Goal: Leave review/rating: Leave review/rating

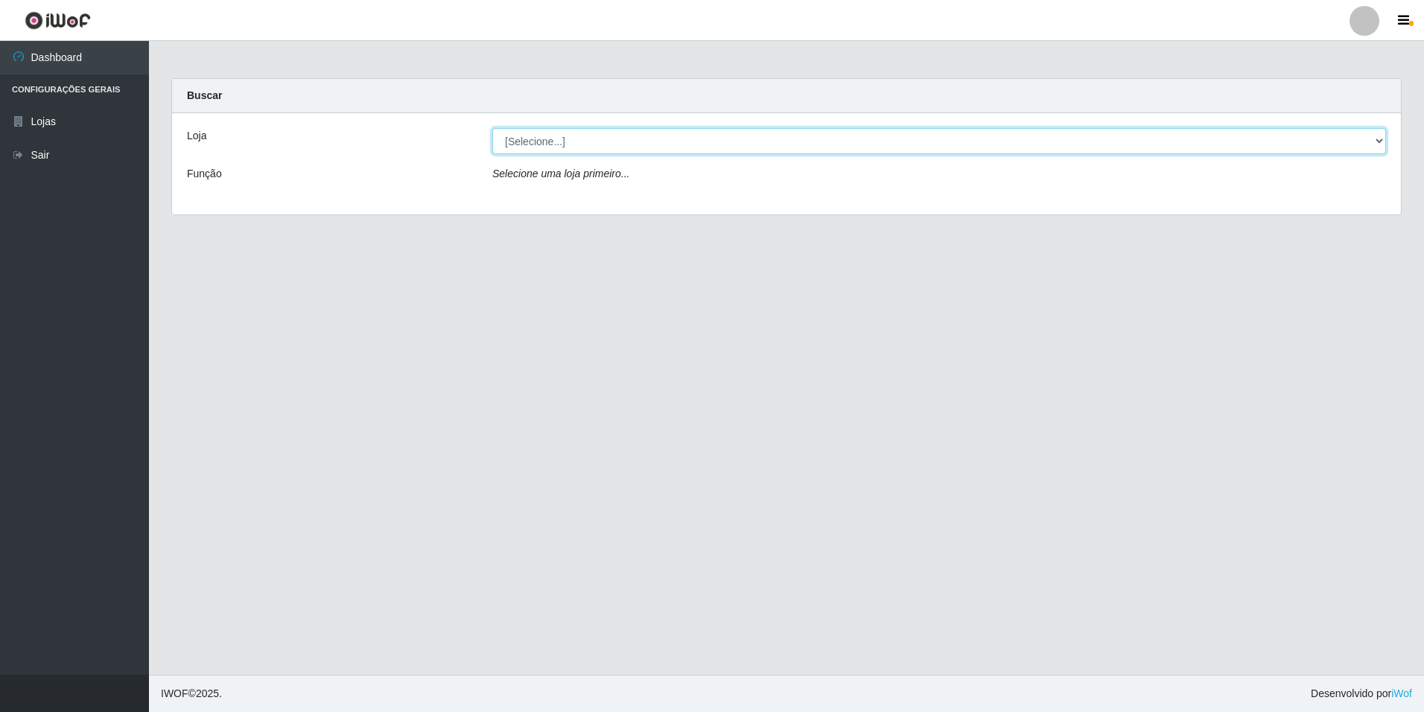
click at [1383, 135] on select "[Selecione...] [GEOGRAPHIC_DATA] - [GEOGRAPHIC_DATA]" at bounding box center [939, 141] width 894 height 26
select select "528"
click at [492, 128] on select "[Selecione...] [GEOGRAPHIC_DATA] - [GEOGRAPHIC_DATA]" at bounding box center [939, 141] width 894 height 26
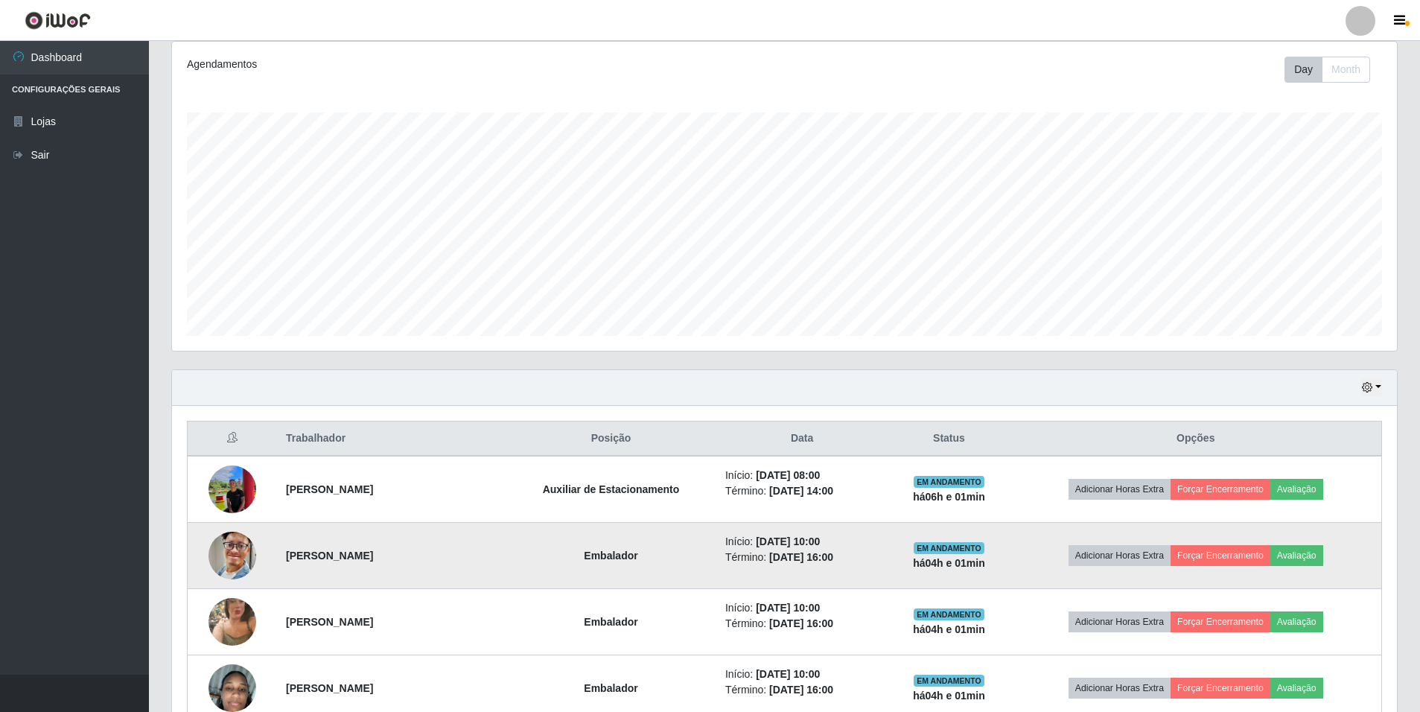
scroll to position [223, 0]
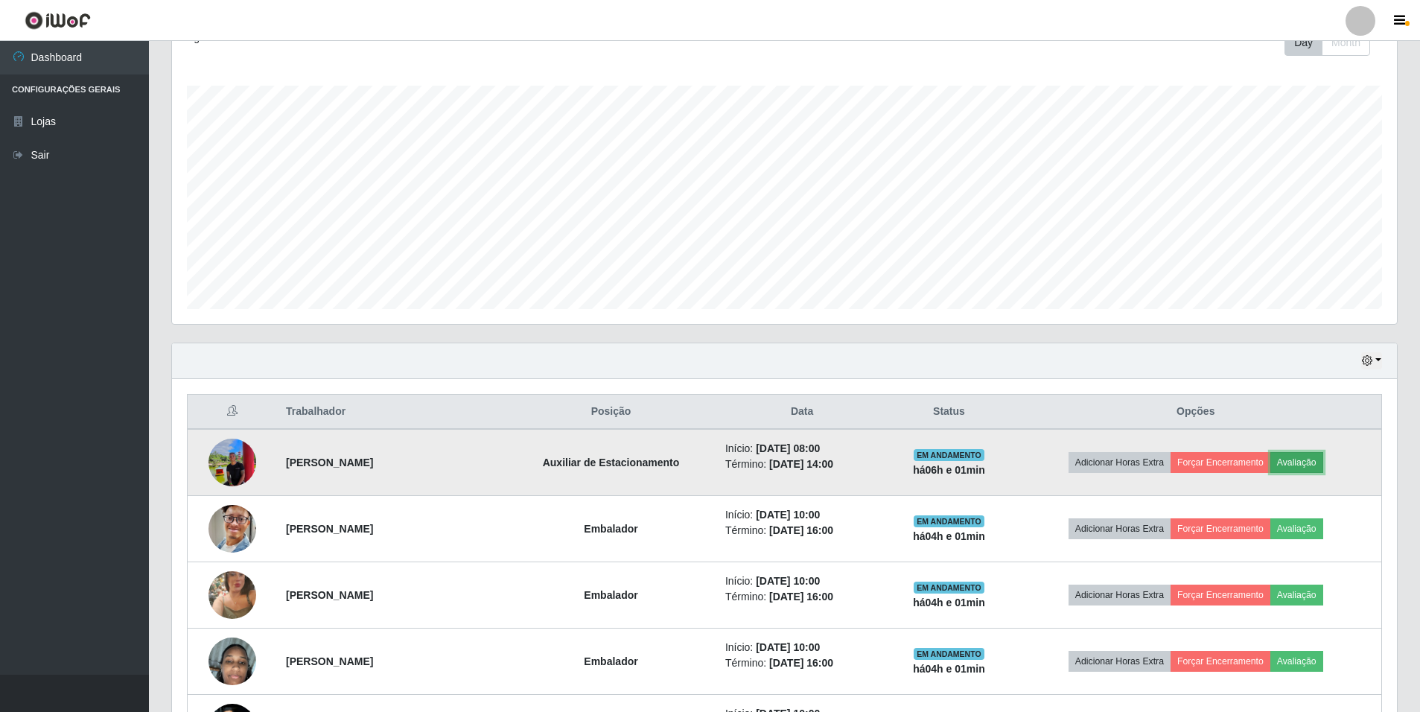
click at [1323, 468] on button "Avaliação" at bounding box center [1296, 462] width 53 height 21
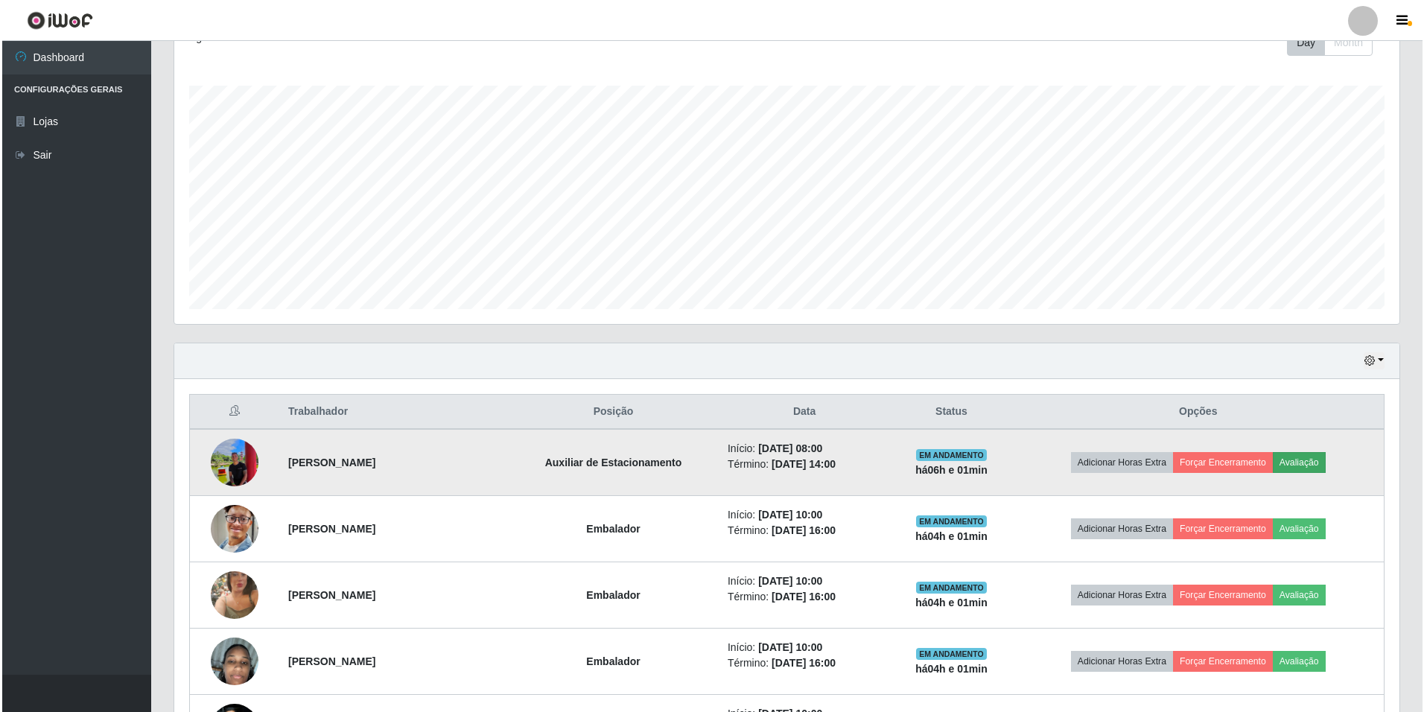
scroll to position [309, 1217]
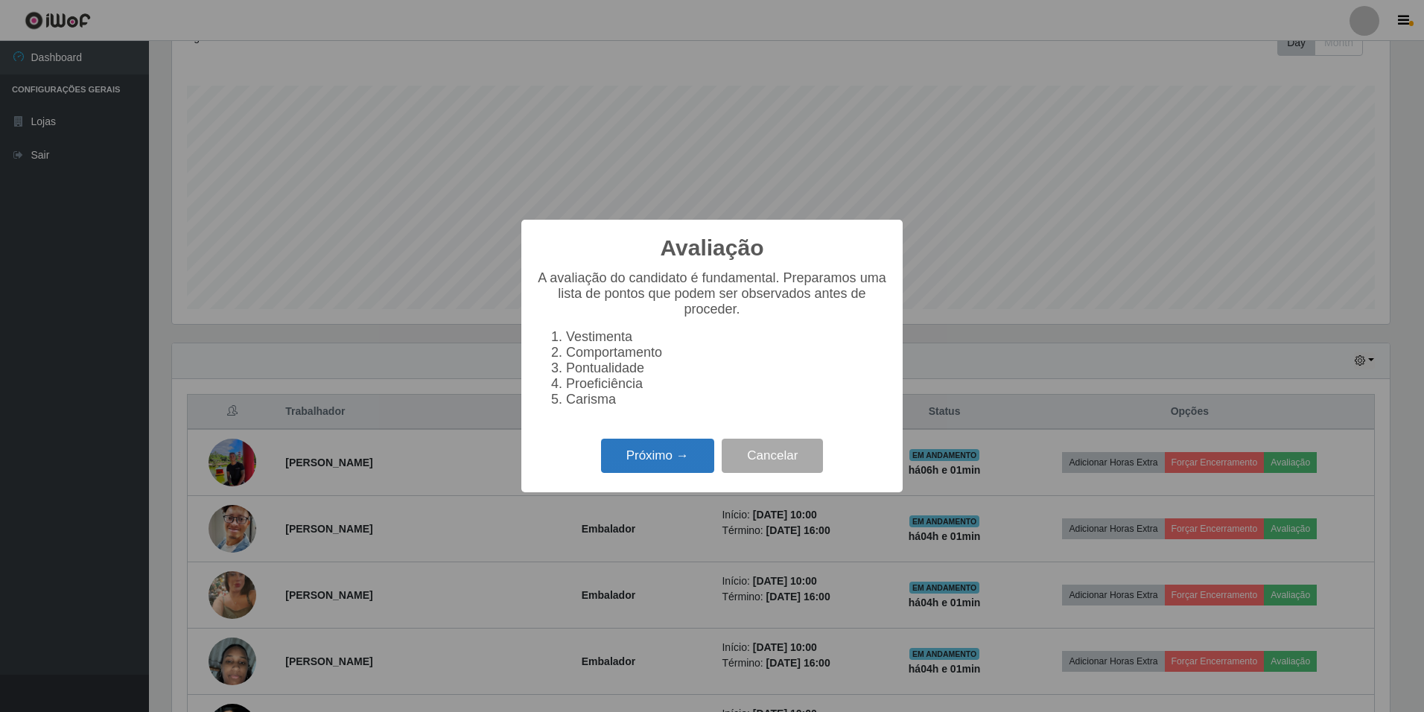
click at [669, 460] on button "Próximo →" at bounding box center [657, 456] width 113 height 35
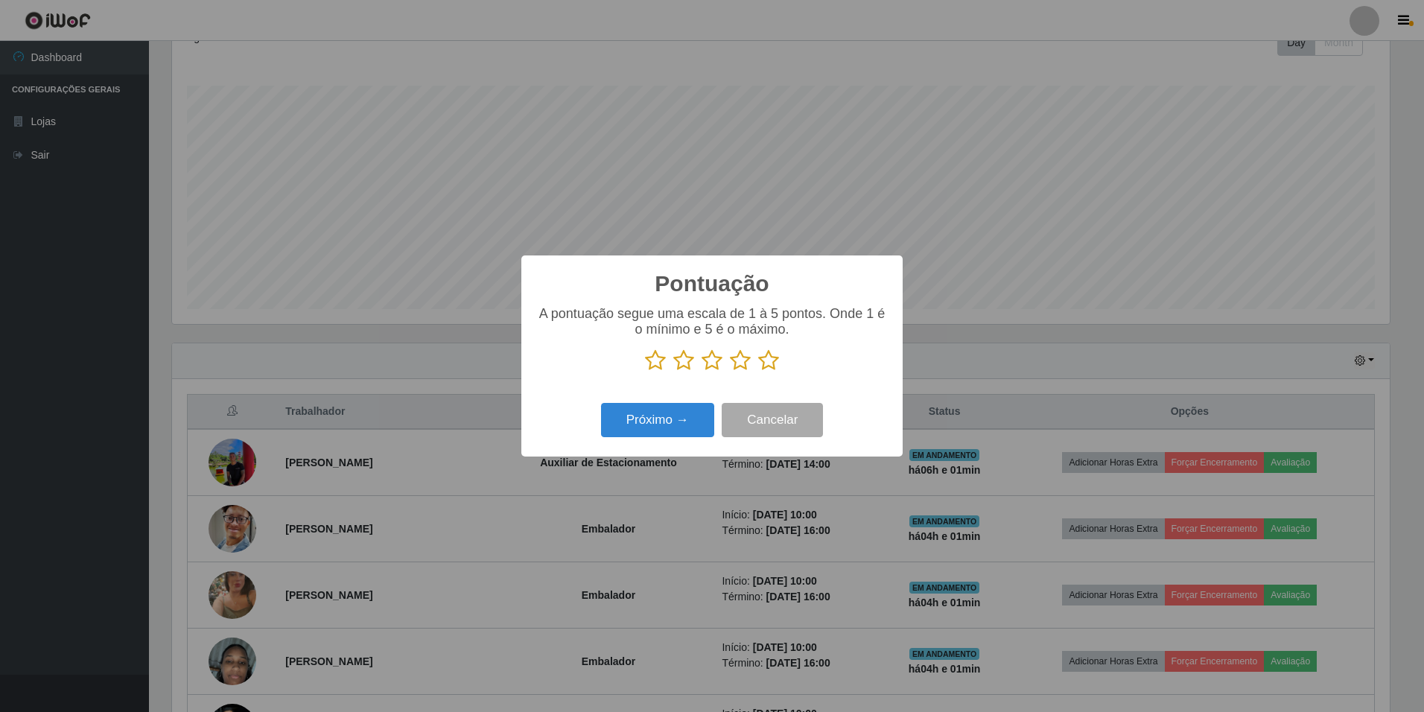
scroll to position [744286, 743377]
click at [764, 368] on icon at bounding box center [768, 360] width 21 height 22
click at [758, 372] on input "radio" at bounding box center [758, 372] width 0 height 0
click at [711, 415] on button "Próximo →" at bounding box center [657, 420] width 113 height 35
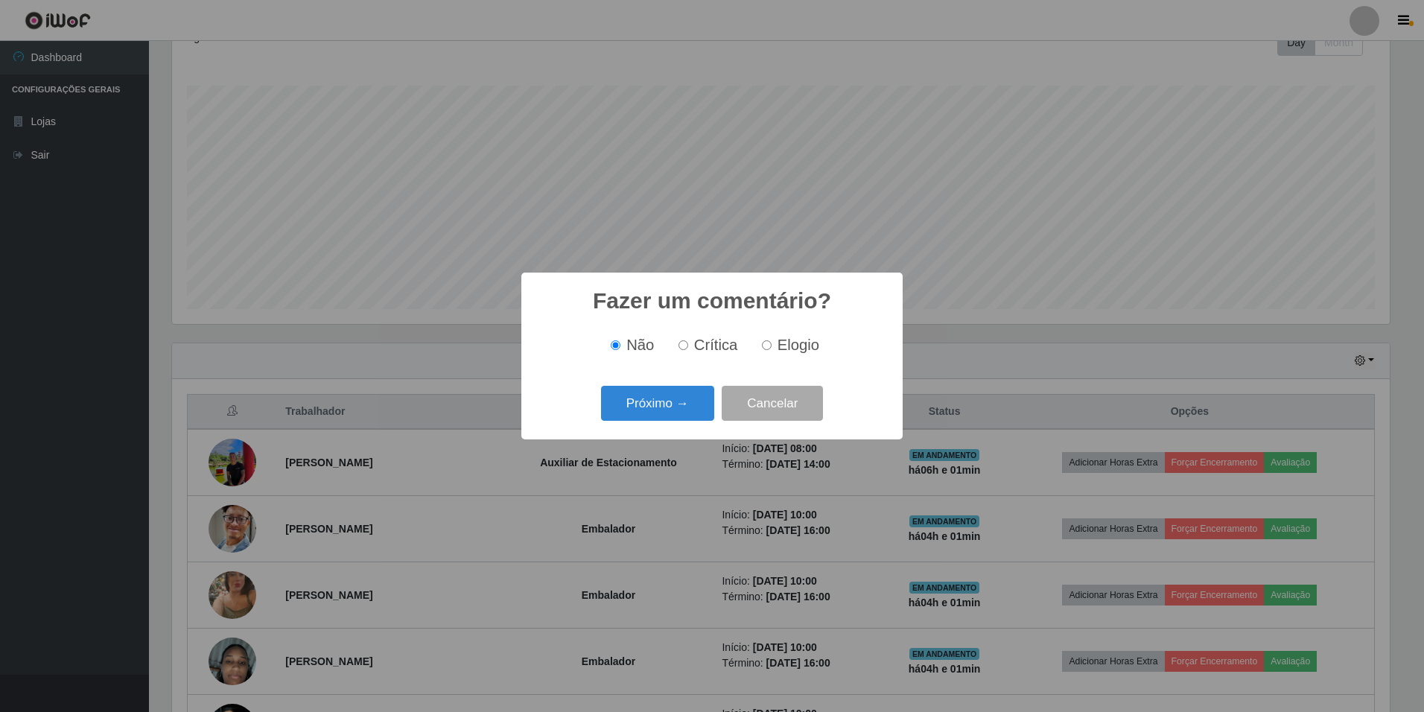
click at [755, 359] on div "Não Crítica Elogio" at bounding box center [711, 345] width 351 height 44
click at [663, 401] on button "Próximo →" at bounding box center [657, 403] width 113 height 35
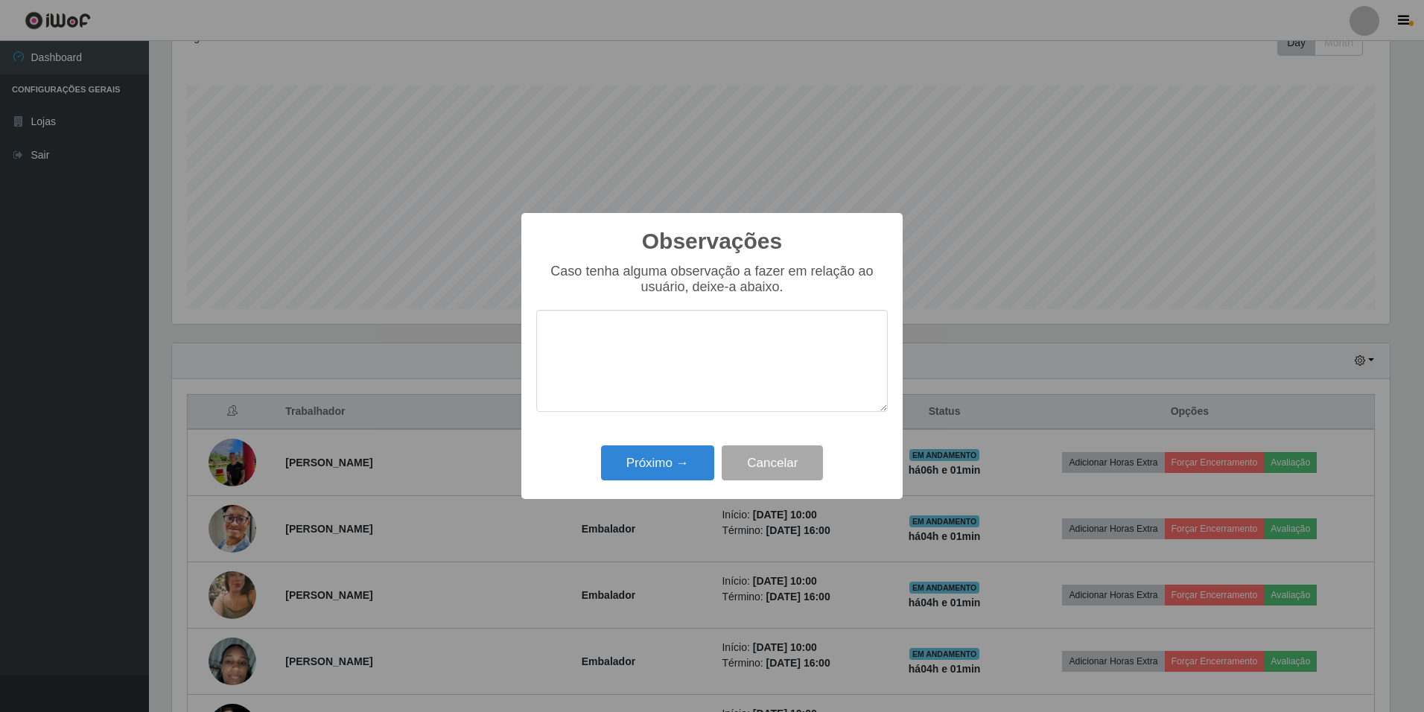
click at [663, 401] on textarea at bounding box center [711, 361] width 351 height 102
click at [666, 459] on button "Próximo →" at bounding box center [657, 462] width 113 height 35
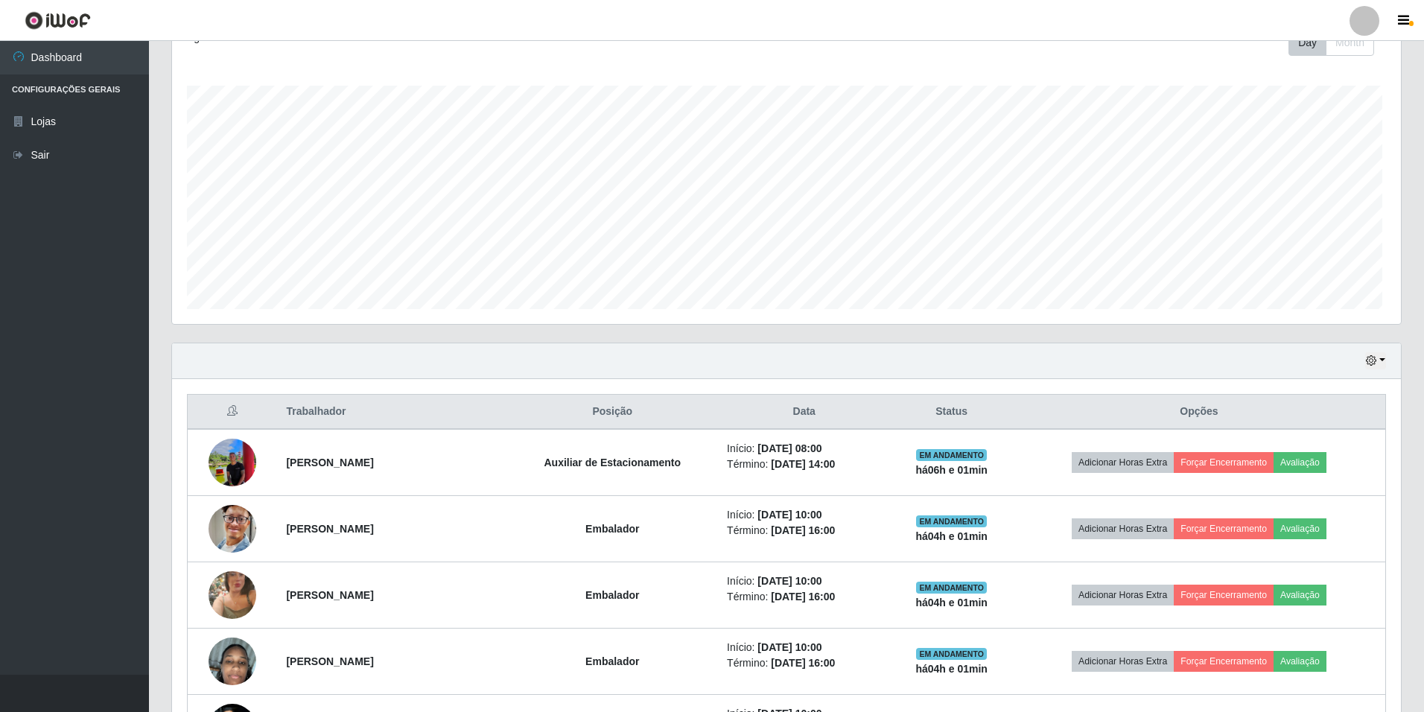
scroll to position [309, 1225]
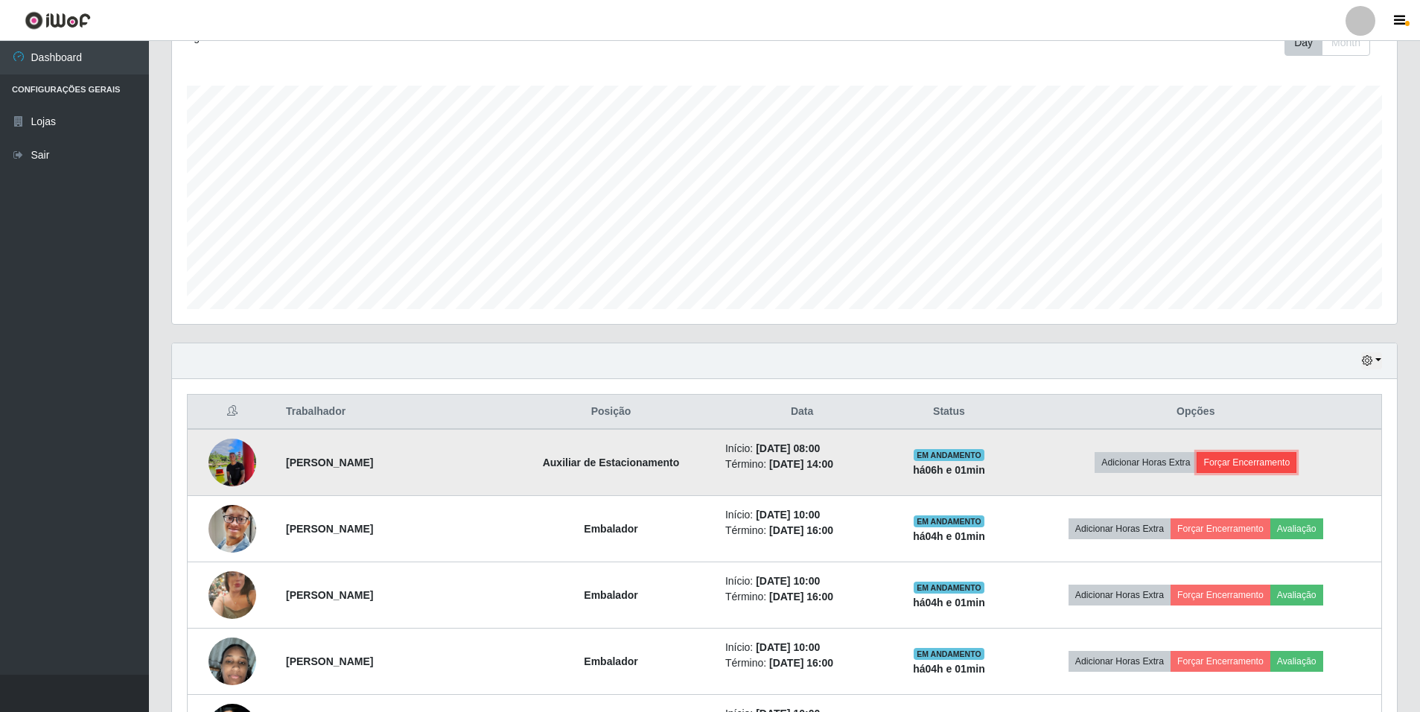
click at [1226, 456] on button "Forçar Encerramento" at bounding box center [1247, 462] width 100 height 21
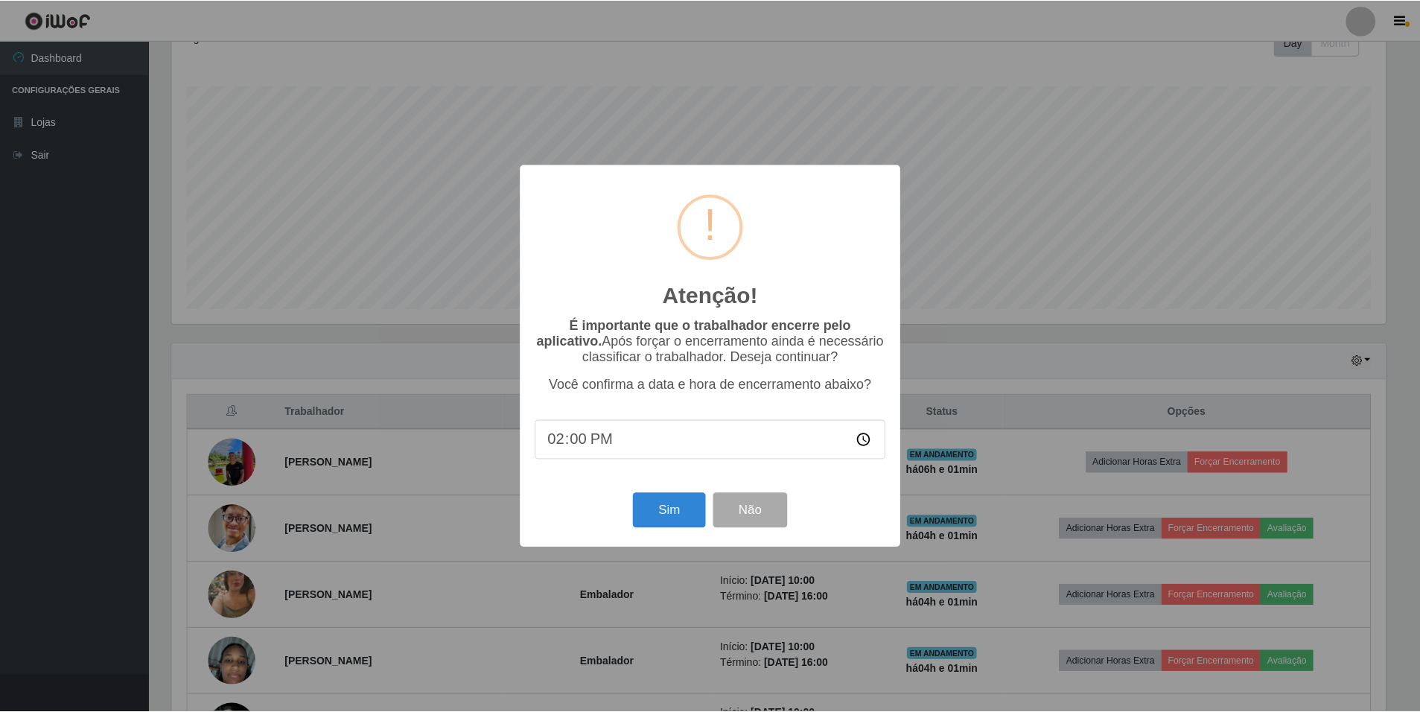
scroll to position [309, 1217]
click at [683, 511] on button "Sim" at bounding box center [670, 510] width 72 height 35
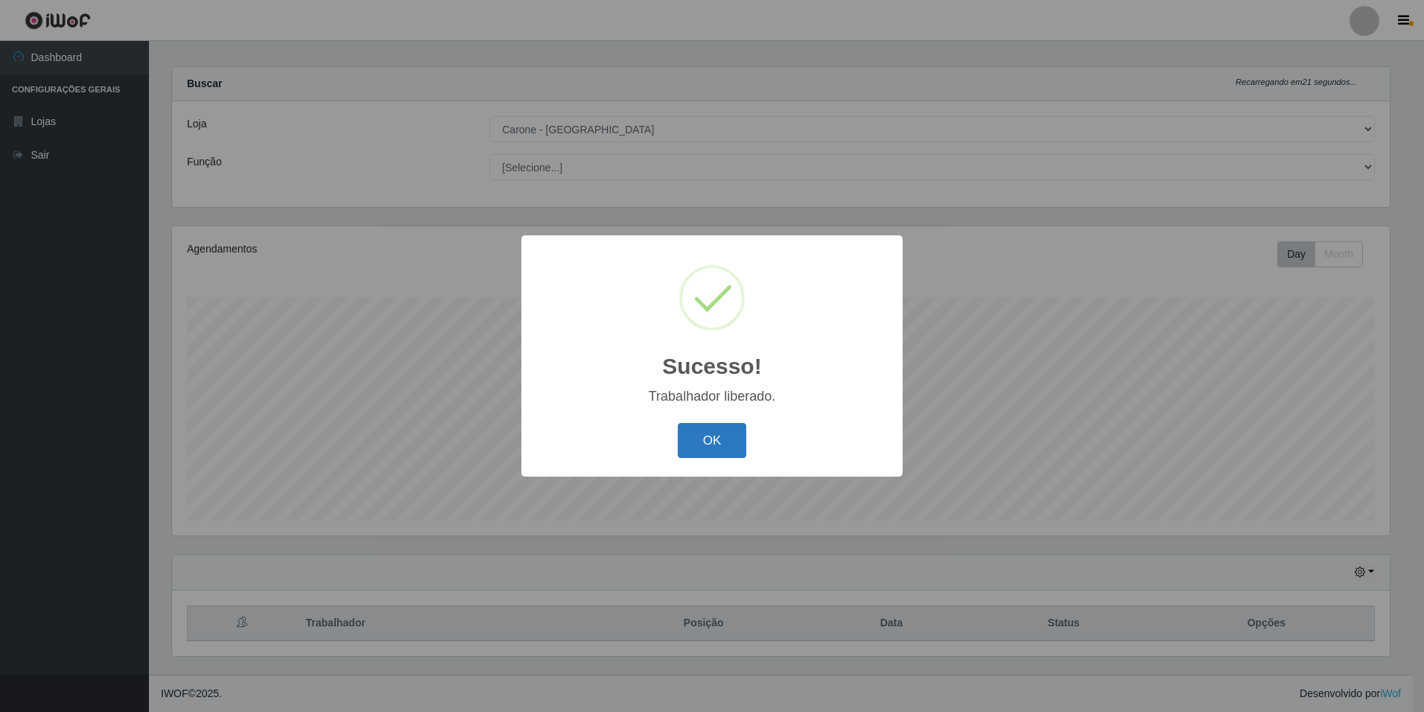
click at [728, 435] on button "OK" at bounding box center [712, 440] width 69 height 35
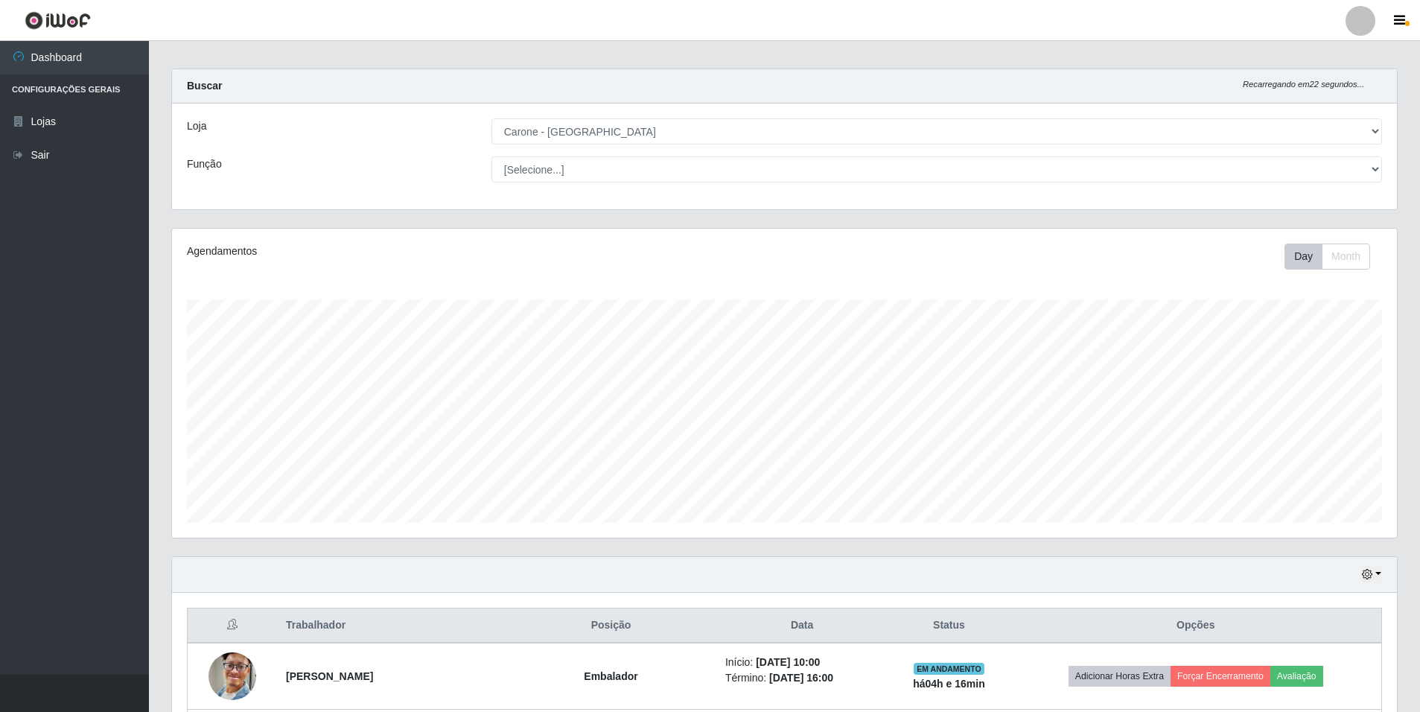
scroll to position [0, 0]
